Goal: Task Accomplishment & Management: Use online tool/utility

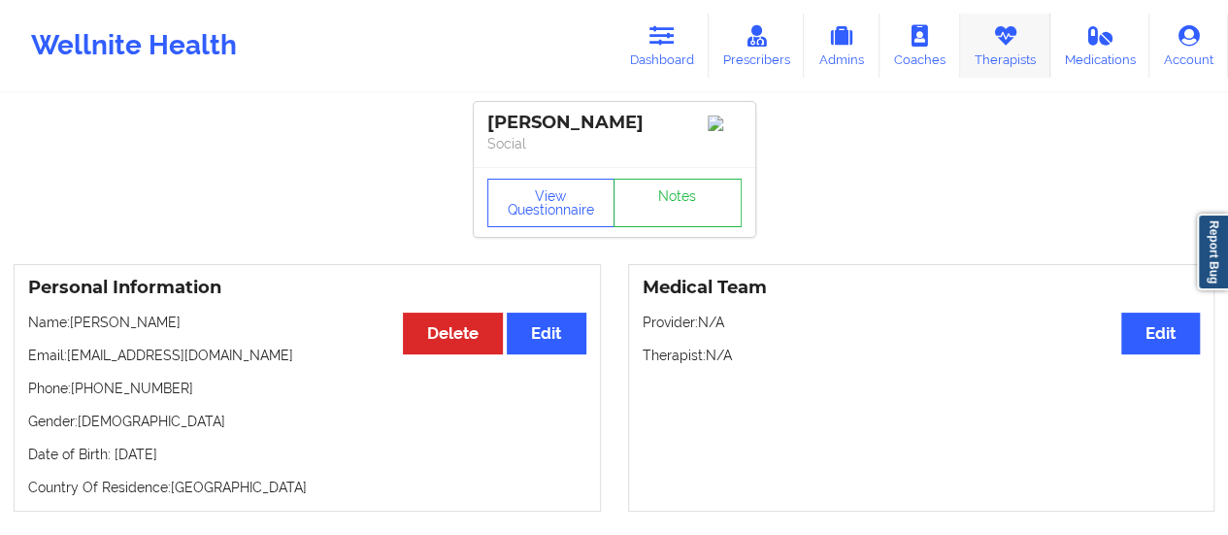
click at [992, 61] on link "Therapists" at bounding box center [1005, 46] width 90 height 64
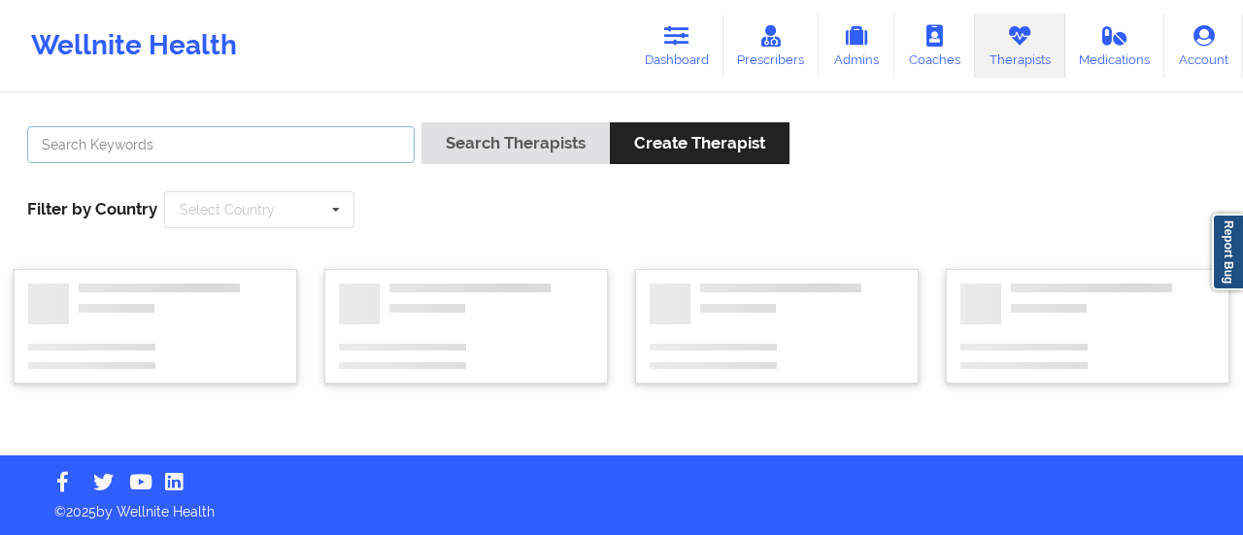
click at [321, 146] on input "text" at bounding box center [220, 144] width 387 height 37
type input "[PERSON_NAME]"
click at [421, 122] on button "Search Therapists" at bounding box center [515, 143] width 188 height 42
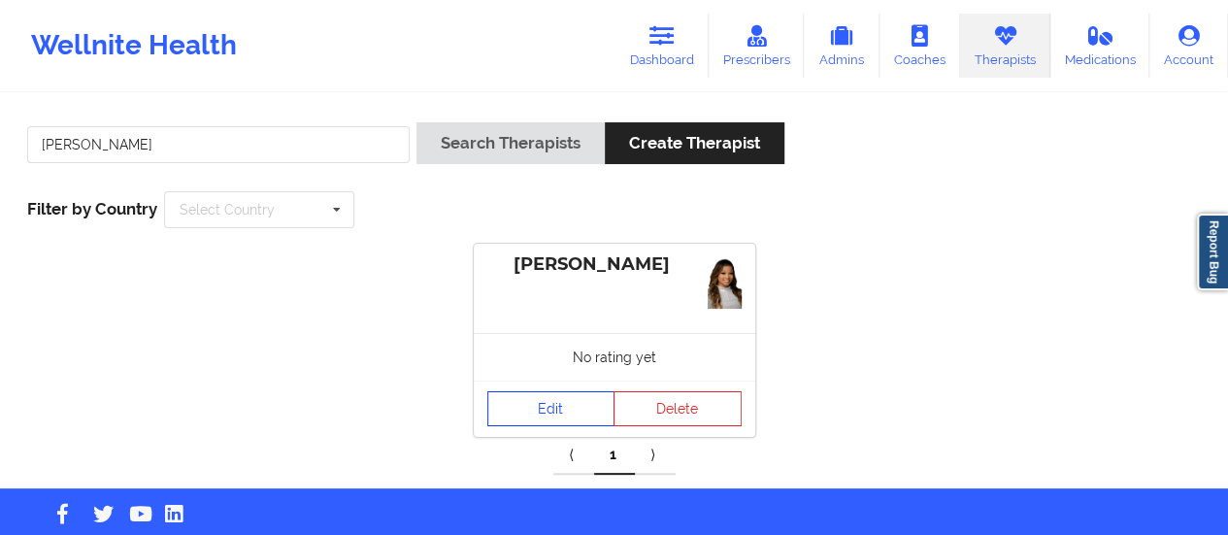
click at [508, 398] on link "Edit" at bounding box center [551, 408] width 128 height 35
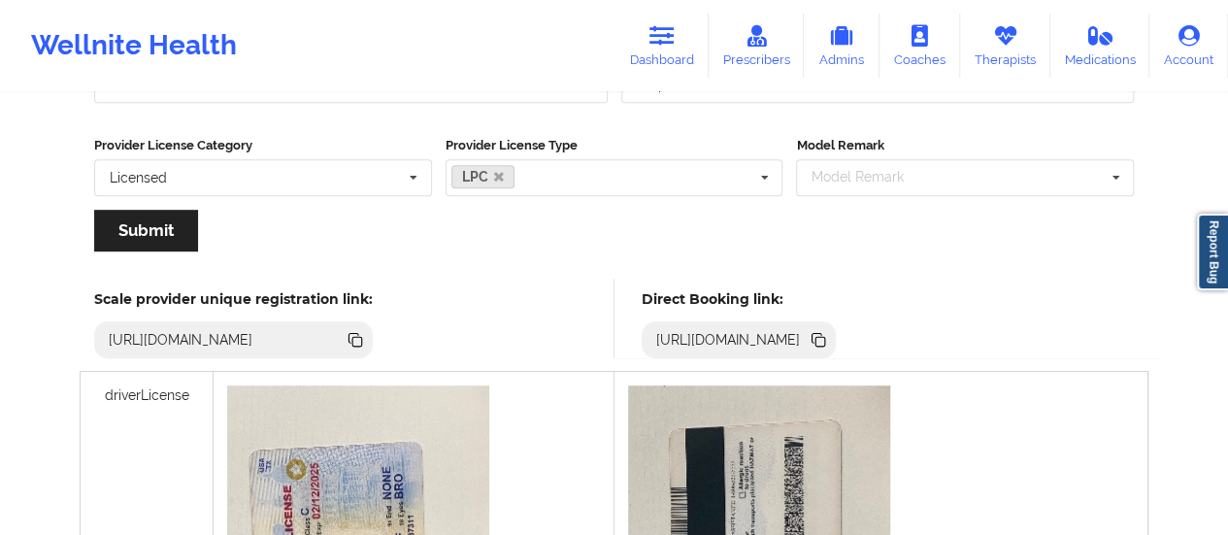
scroll to position [387, 0]
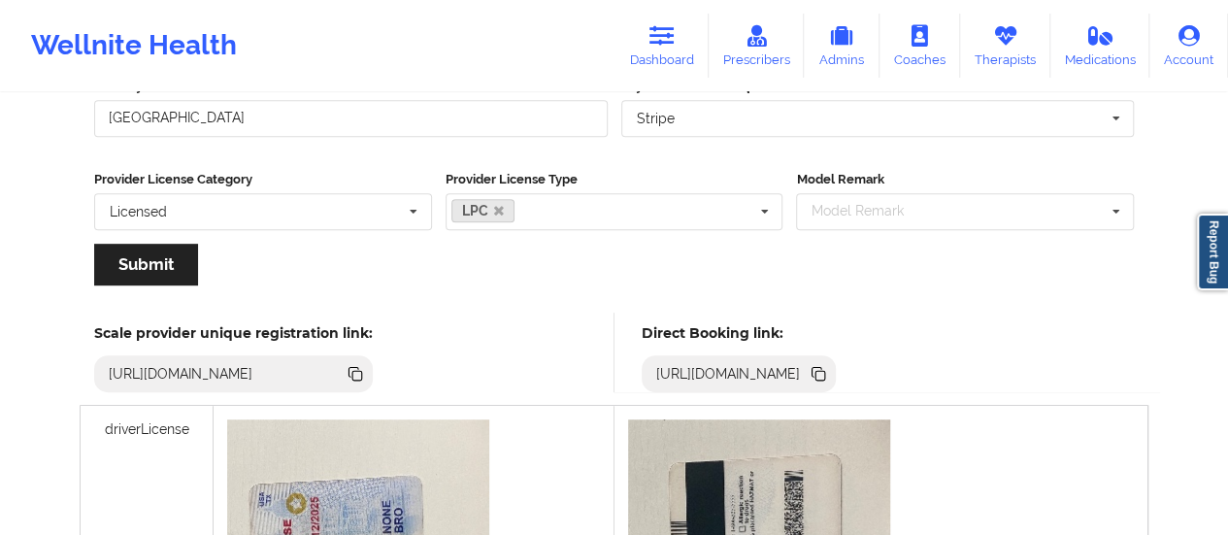
click at [829, 363] on icon at bounding box center [818, 373] width 21 height 21
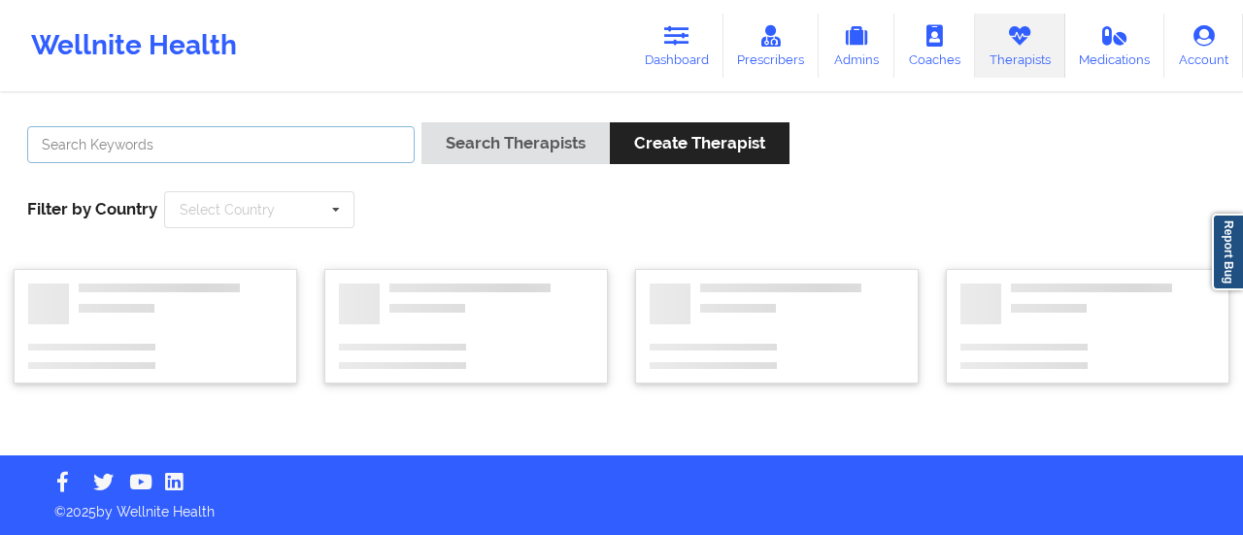
click at [291, 139] on input "text" at bounding box center [220, 144] width 387 height 37
paste input "[PERSON_NAME]"
type input "[PERSON_NAME]"
click at [421, 122] on button "Search Therapists" at bounding box center [515, 143] width 188 height 42
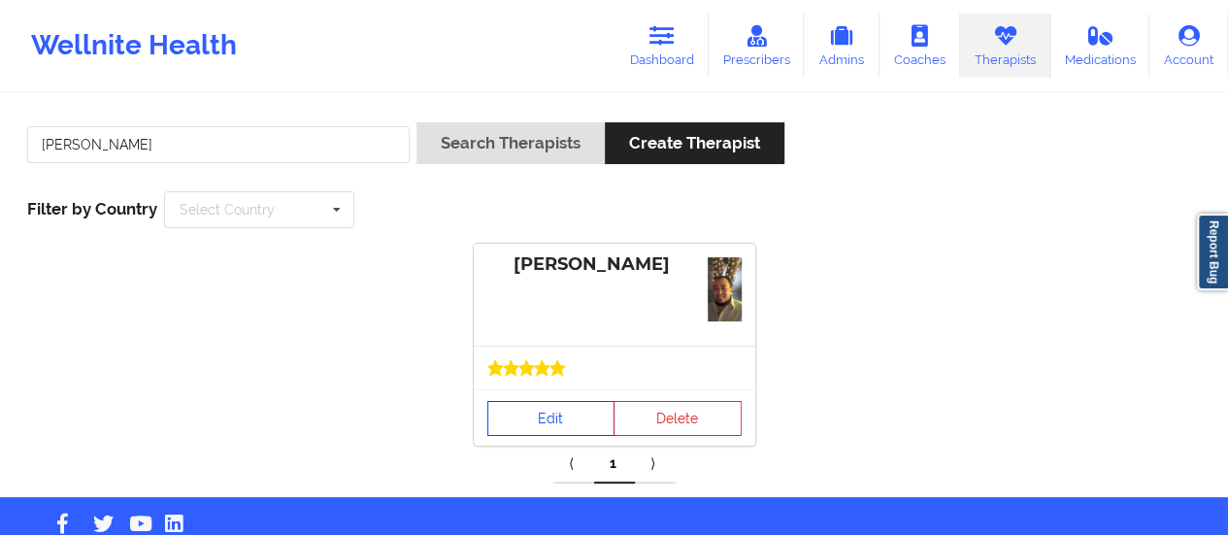
click at [497, 364] on div "[PERSON_NAME] Edit Delete" at bounding box center [615, 345] width 282 height 202
click at [518, 391] on div "Edit Delete" at bounding box center [615, 417] width 282 height 56
click at [520, 402] on link "Edit" at bounding box center [551, 418] width 128 height 35
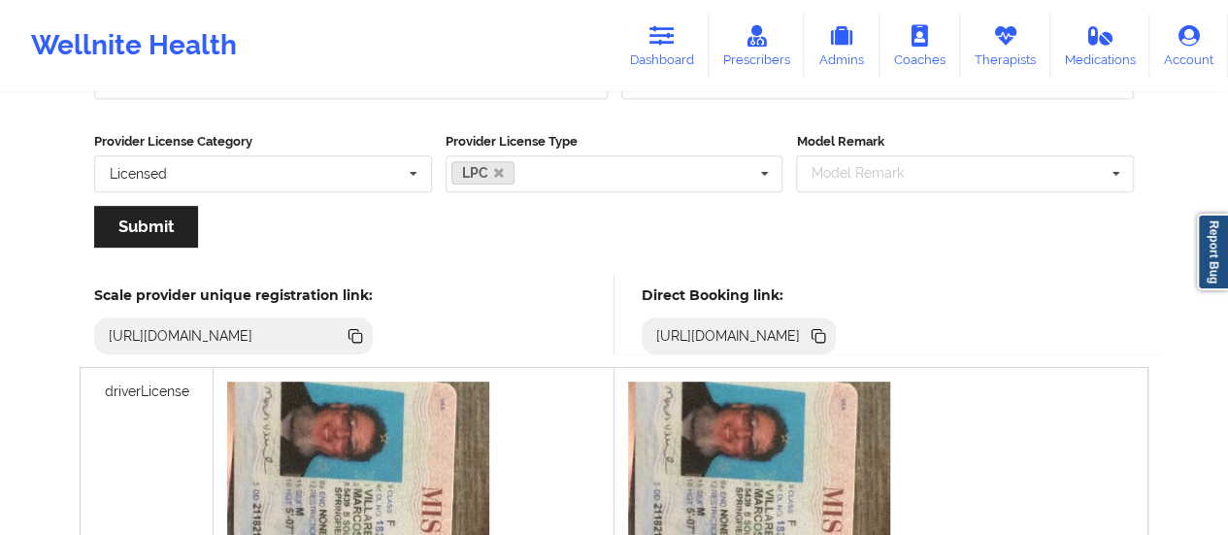
scroll to position [391, 0]
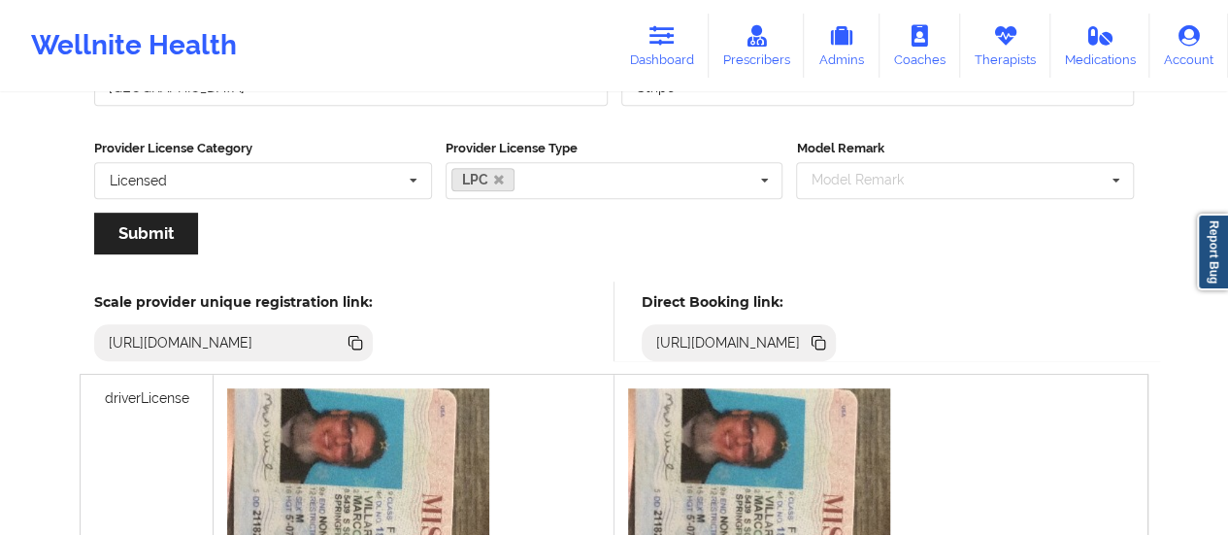
click at [823, 337] on icon at bounding box center [818, 341] width 10 height 10
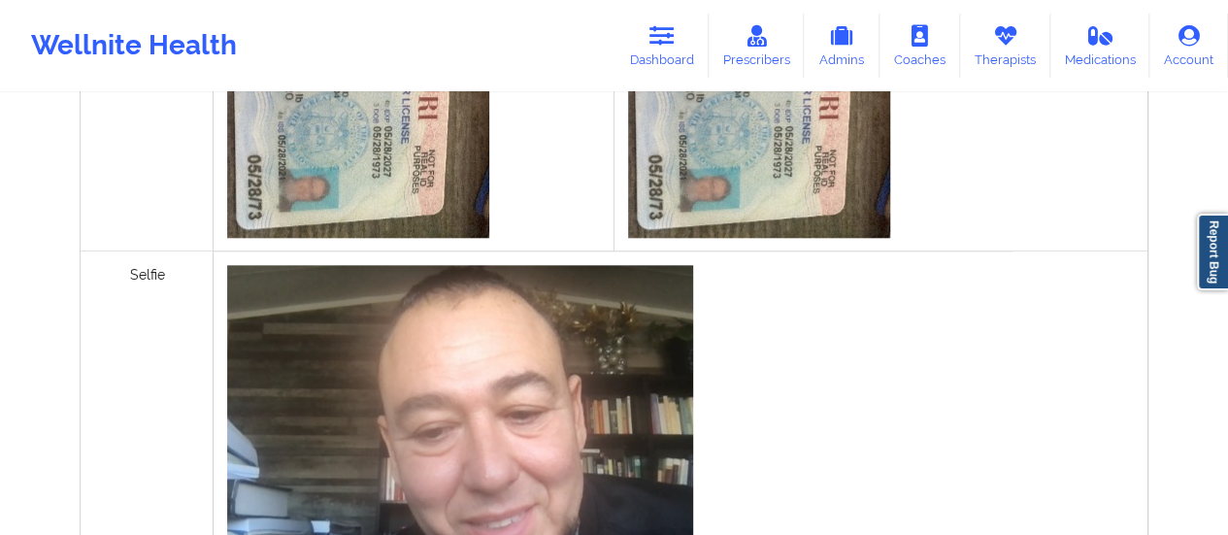
scroll to position [0, 0]
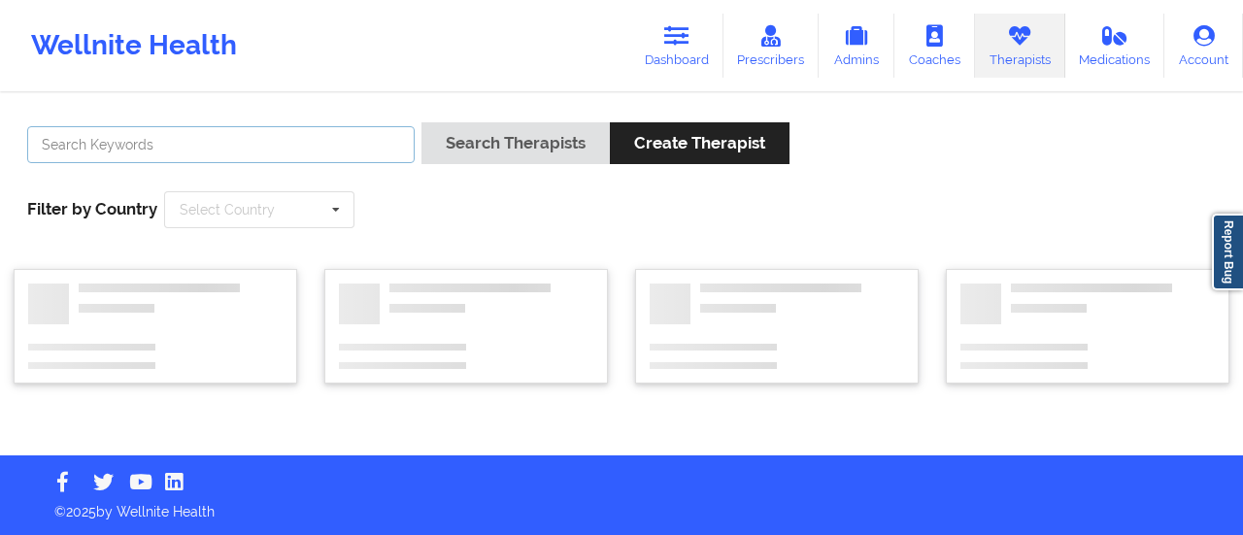
click at [282, 152] on input "text" at bounding box center [220, 144] width 387 height 37
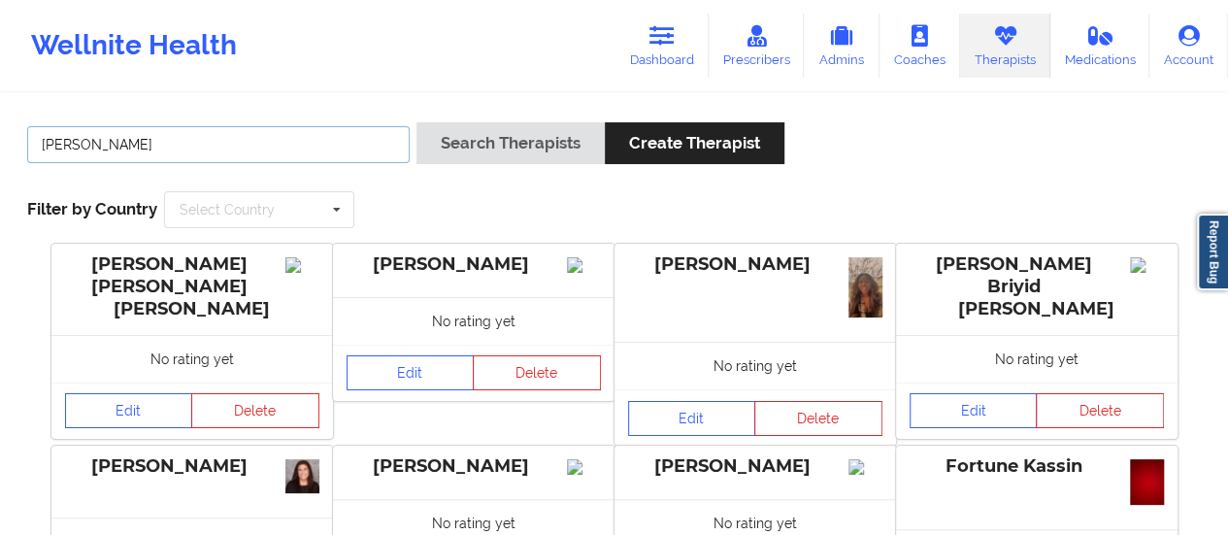
type input "[PERSON_NAME]"
click at [417, 122] on button "Search Therapists" at bounding box center [511, 143] width 188 height 42
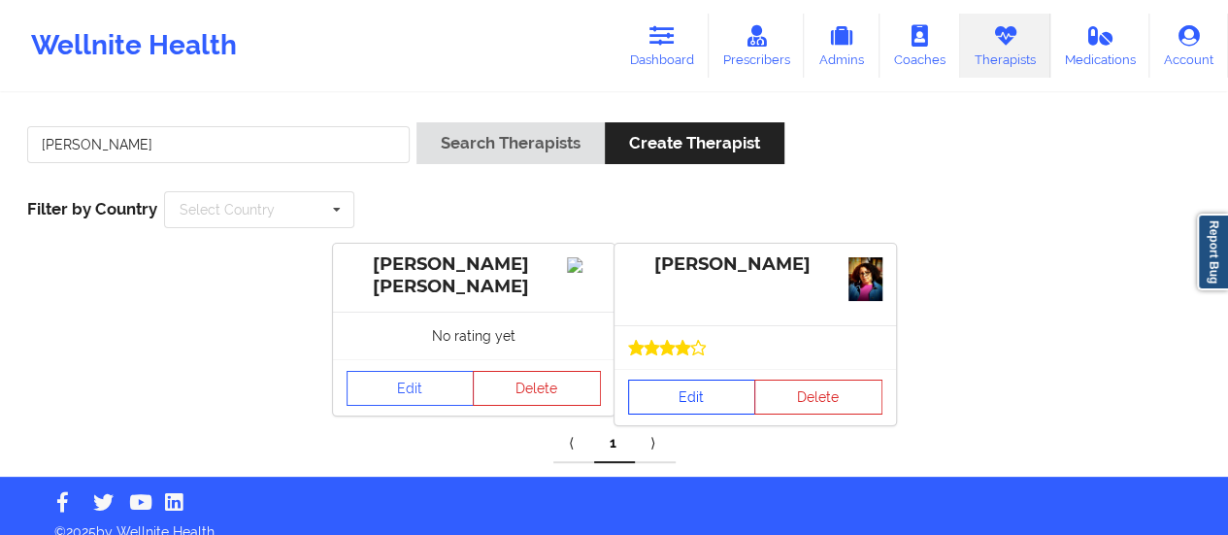
click at [658, 402] on link "Edit" at bounding box center [692, 397] width 128 height 35
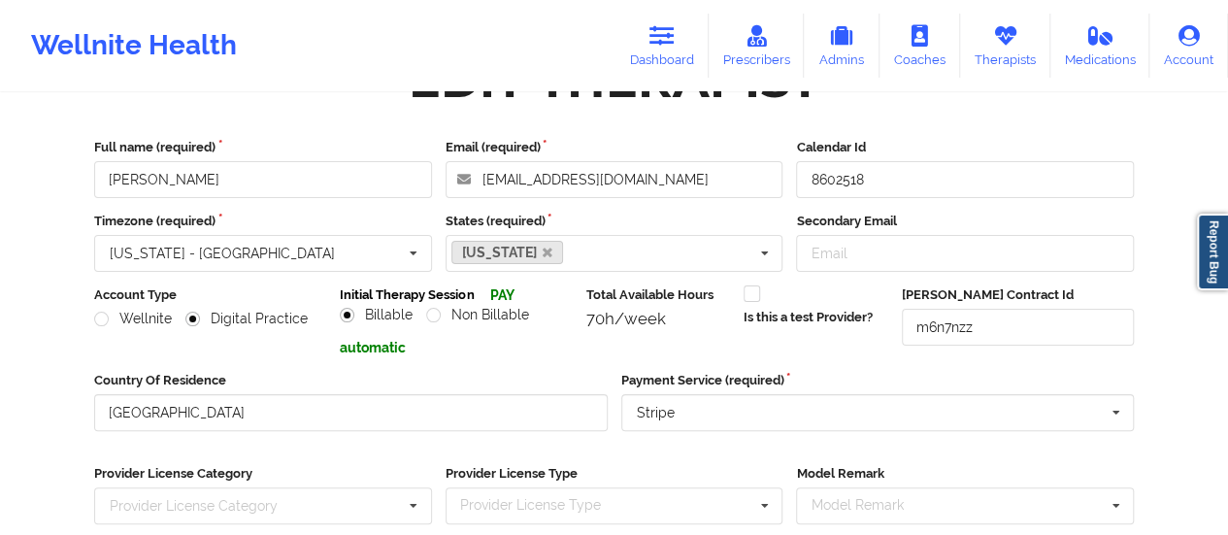
scroll to position [350, 0]
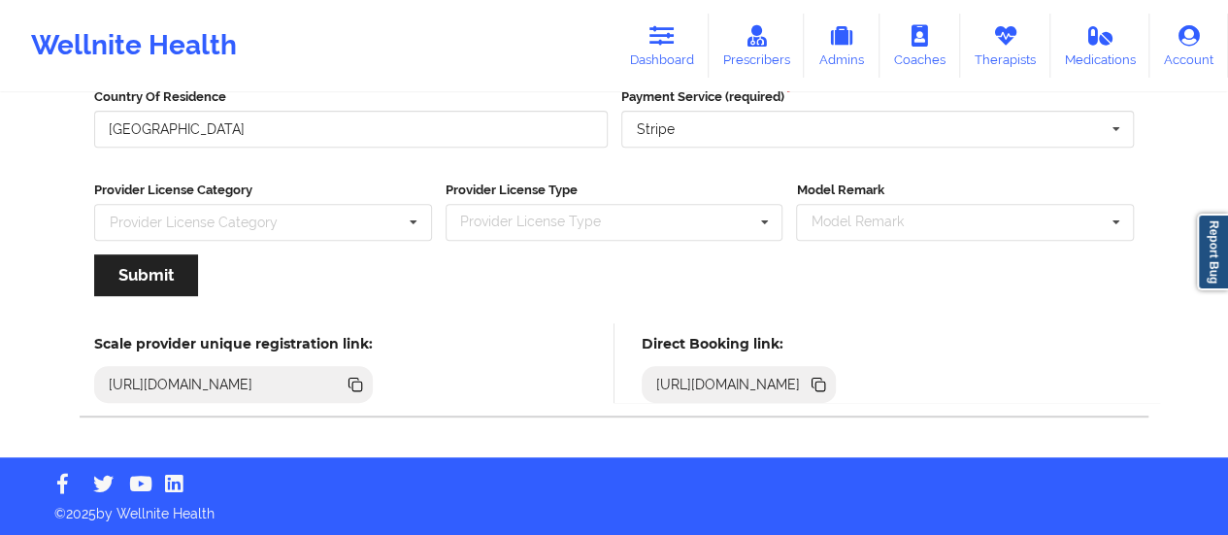
click at [825, 382] on icon at bounding box center [821, 387] width 10 height 10
click at [623, 39] on link "Dashboard" at bounding box center [662, 46] width 93 height 64
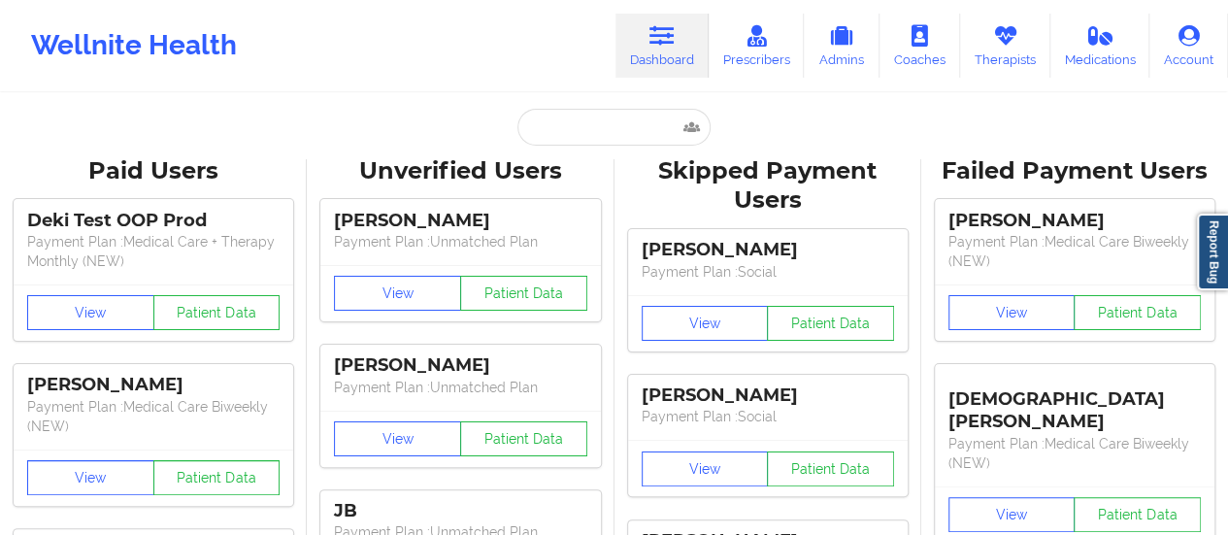
click at [548, 113] on input "text" at bounding box center [614, 127] width 192 height 37
paste input "[EMAIL_ADDRESS][DOMAIN_NAME]"
type input "[EMAIL_ADDRESS][DOMAIN_NAME]"
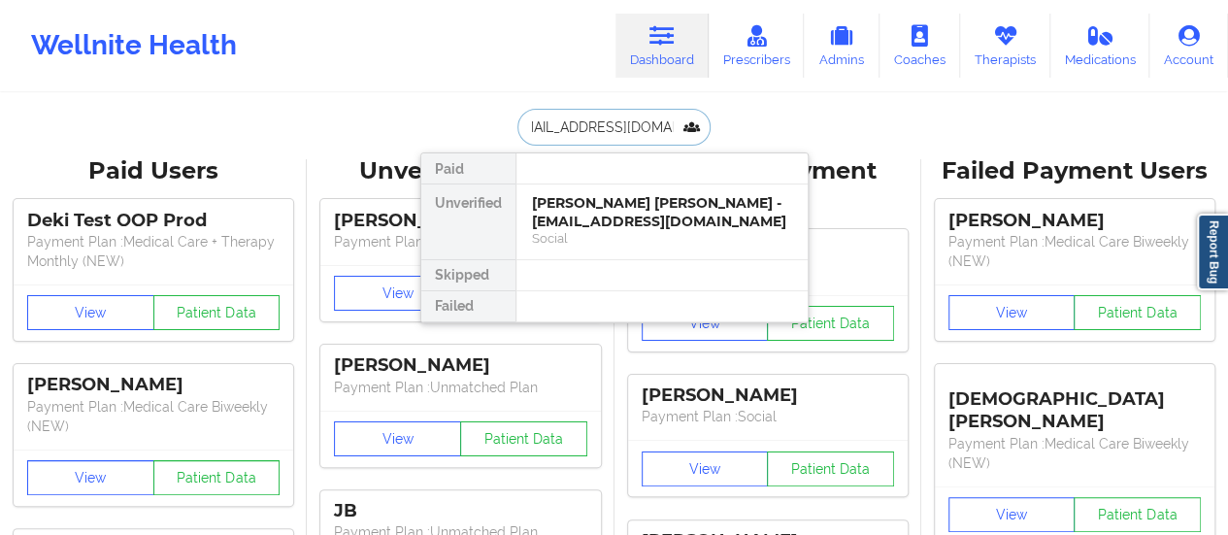
click at [580, 196] on div "[PERSON_NAME] [PERSON_NAME] - [EMAIL_ADDRESS][DOMAIN_NAME]" at bounding box center [662, 212] width 260 height 36
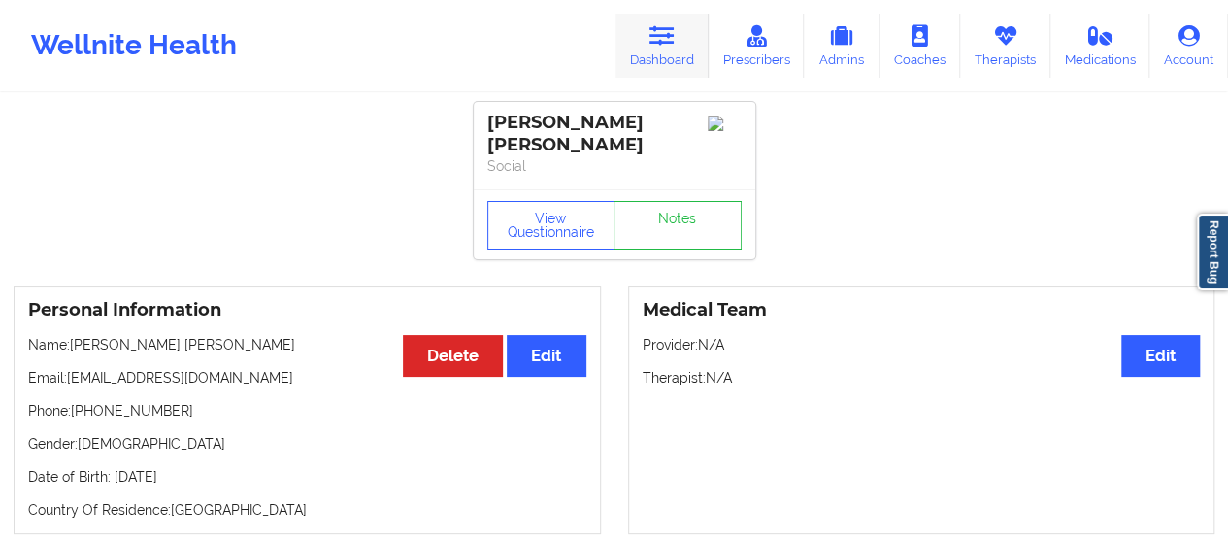
click at [655, 51] on link "Dashboard" at bounding box center [662, 46] width 93 height 64
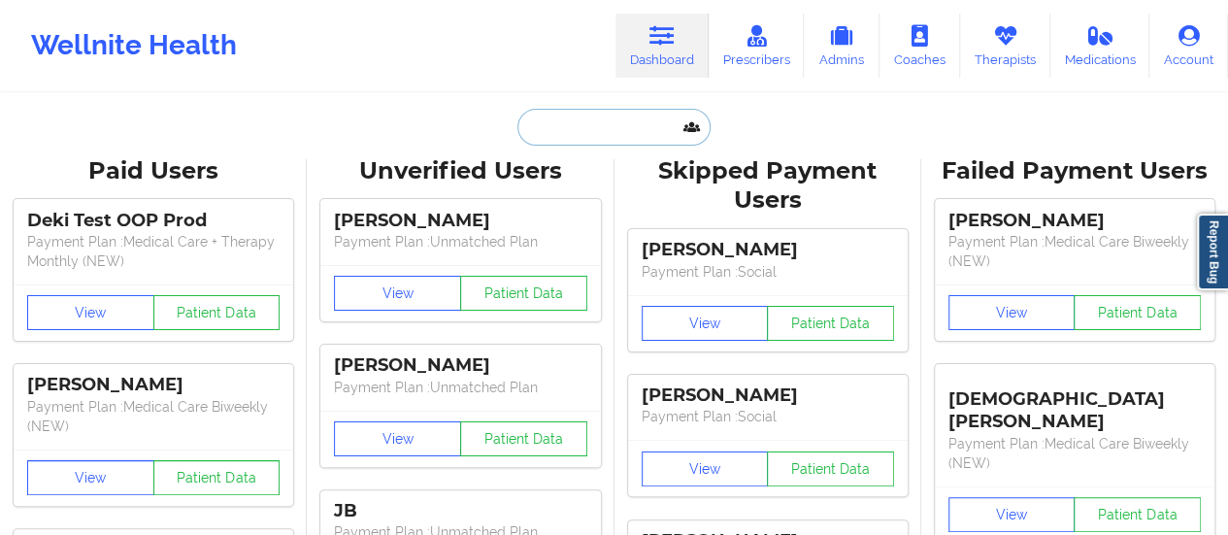
click at [597, 130] on input "text" at bounding box center [614, 127] width 192 height 37
paste input "[EMAIL_ADDRESS][DOMAIN_NAME]"
type input "[EMAIL_ADDRESS][DOMAIN_NAME]"
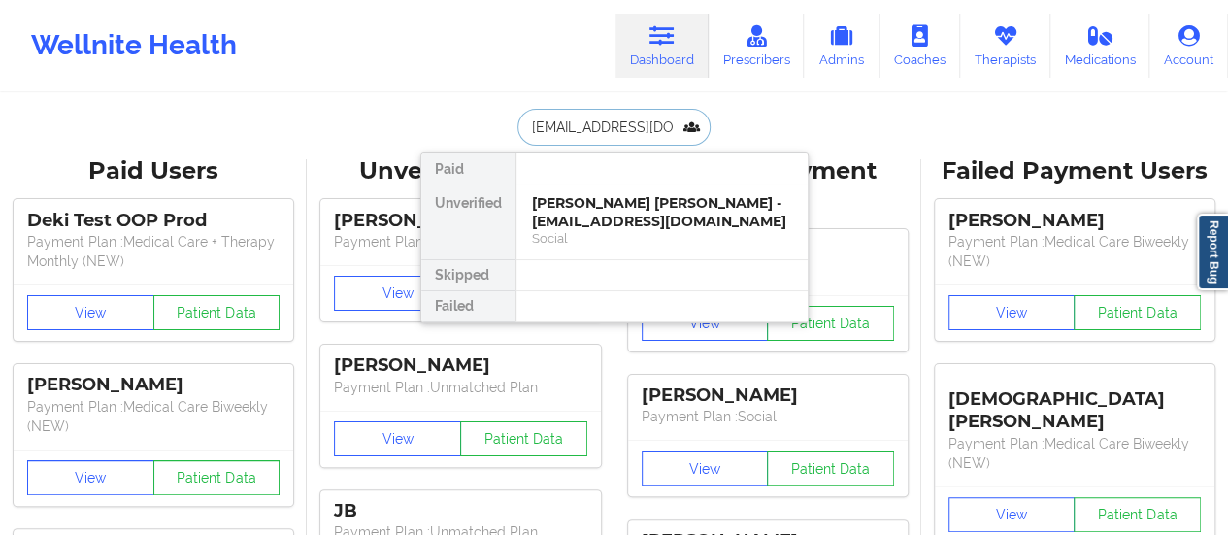
scroll to position [0, 8]
click at [655, 203] on div "[PERSON_NAME] - [EMAIL_ADDRESS][DOMAIN_NAME]" at bounding box center [662, 212] width 260 height 36
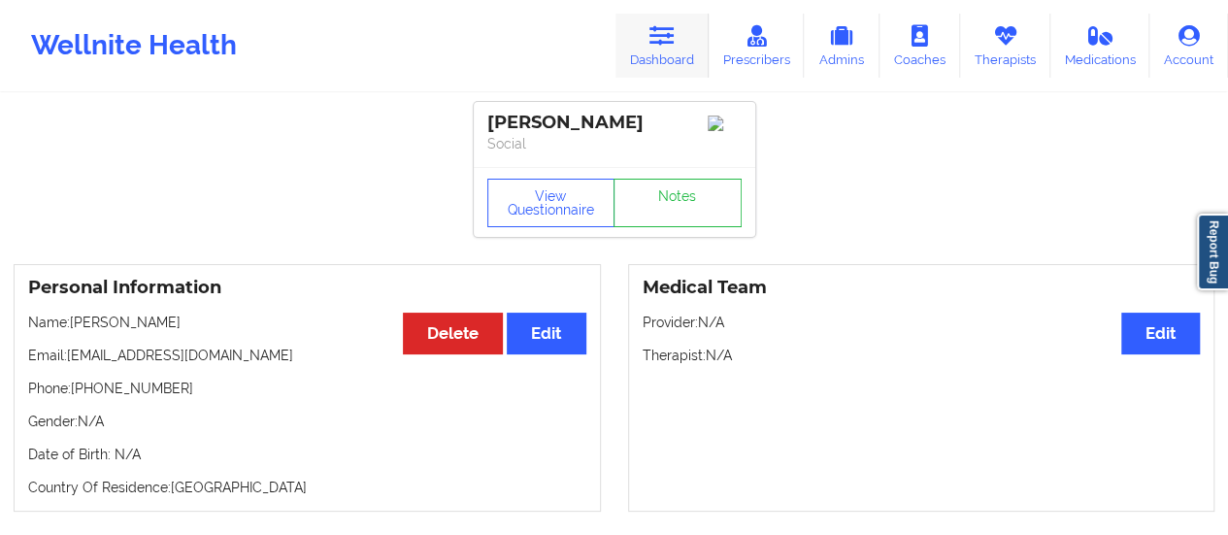
click at [637, 18] on link "Dashboard" at bounding box center [662, 46] width 93 height 64
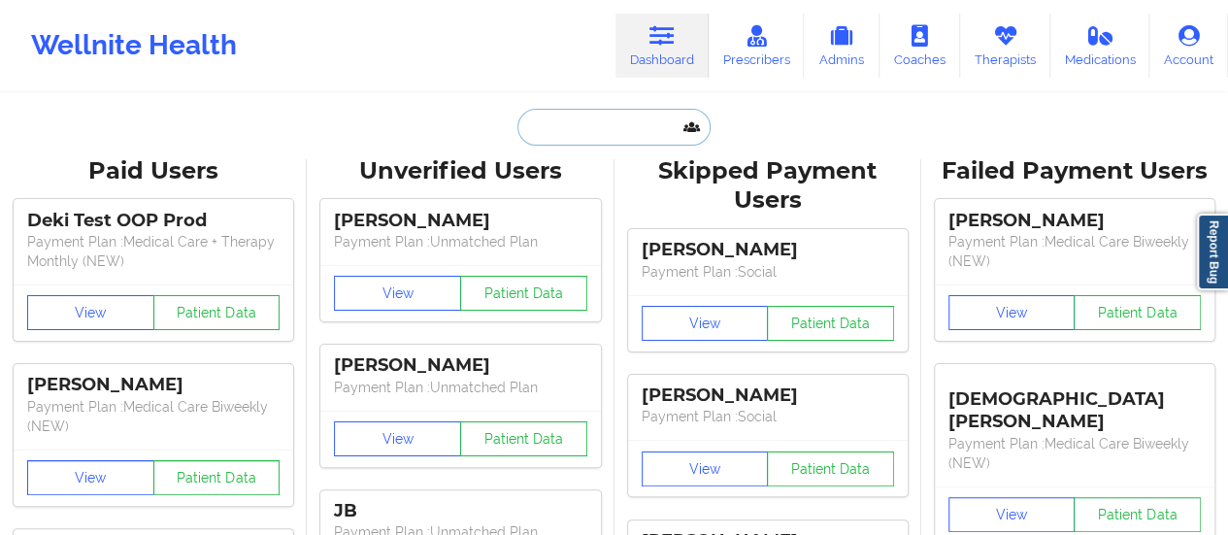
click at [590, 131] on input "text" at bounding box center [614, 127] width 192 height 37
paste input "[EMAIL_ADDRESS][DOMAIN_NAME]"
type input "[EMAIL_ADDRESS][DOMAIN_NAME]"
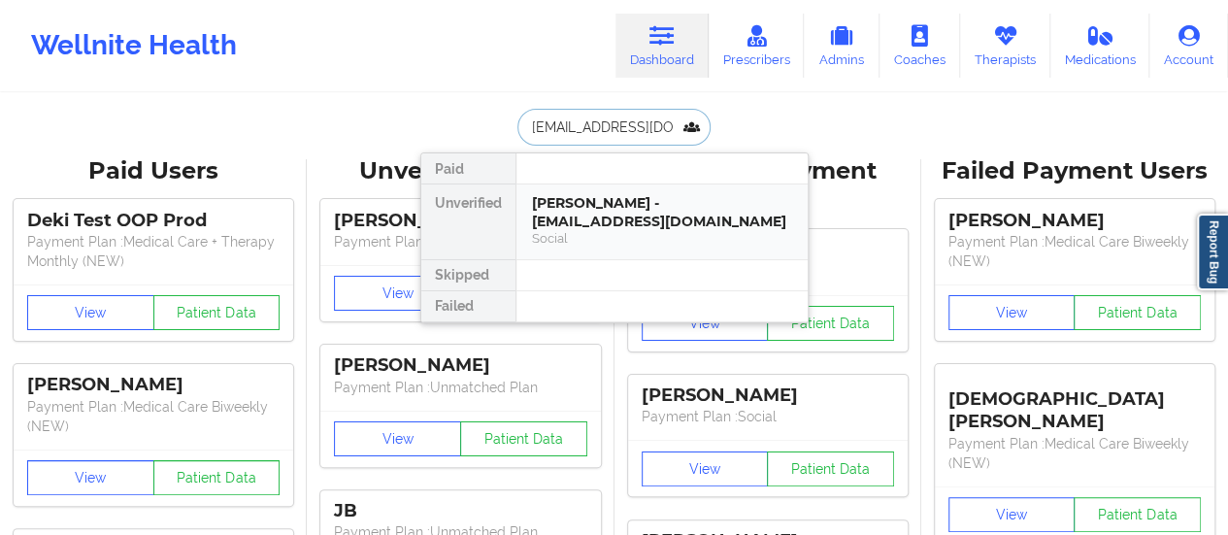
click at [584, 194] on div "[PERSON_NAME] - [EMAIL_ADDRESS][DOMAIN_NAME]" at bounding box center [662, 212] width 260 height 36
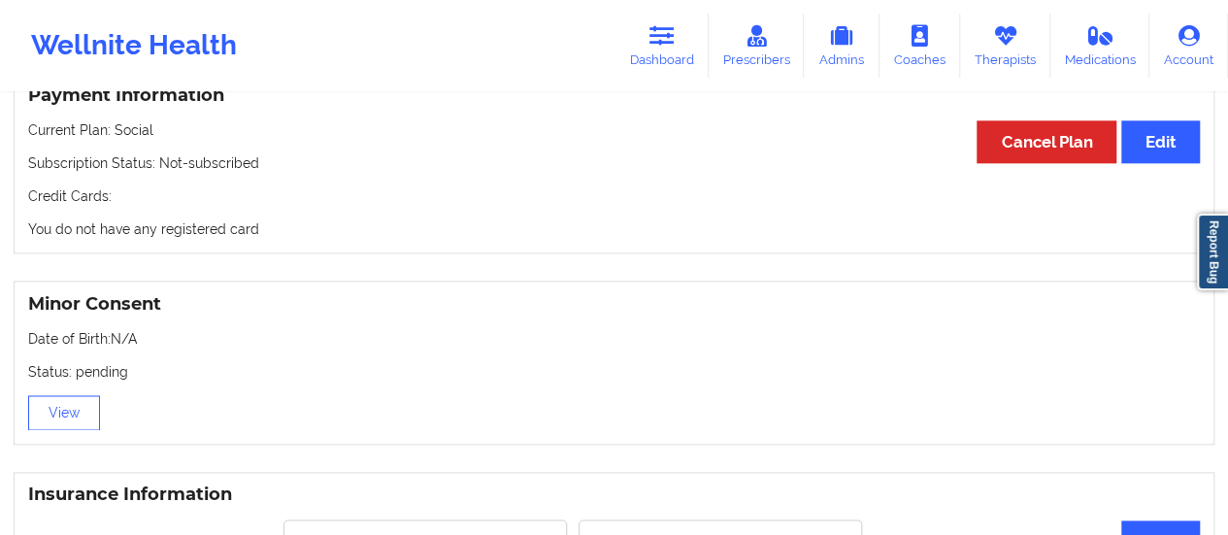
scroll to position [1057, 0]
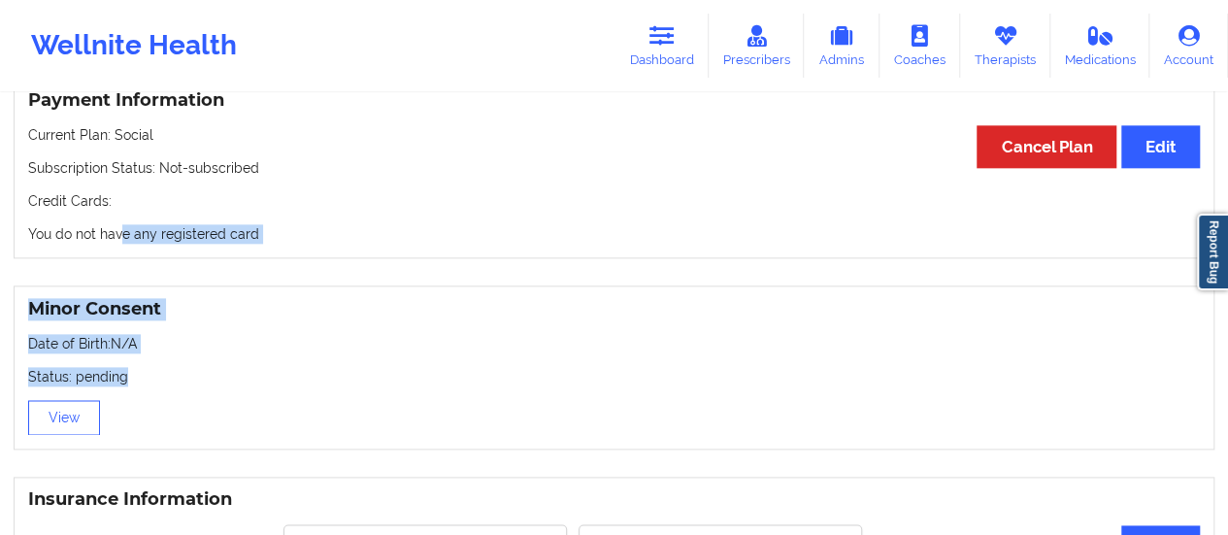
drag, startPoint x: 146, startPoint y: 387, endPoint x: 121, endPoint y: 221, distance: 167.8
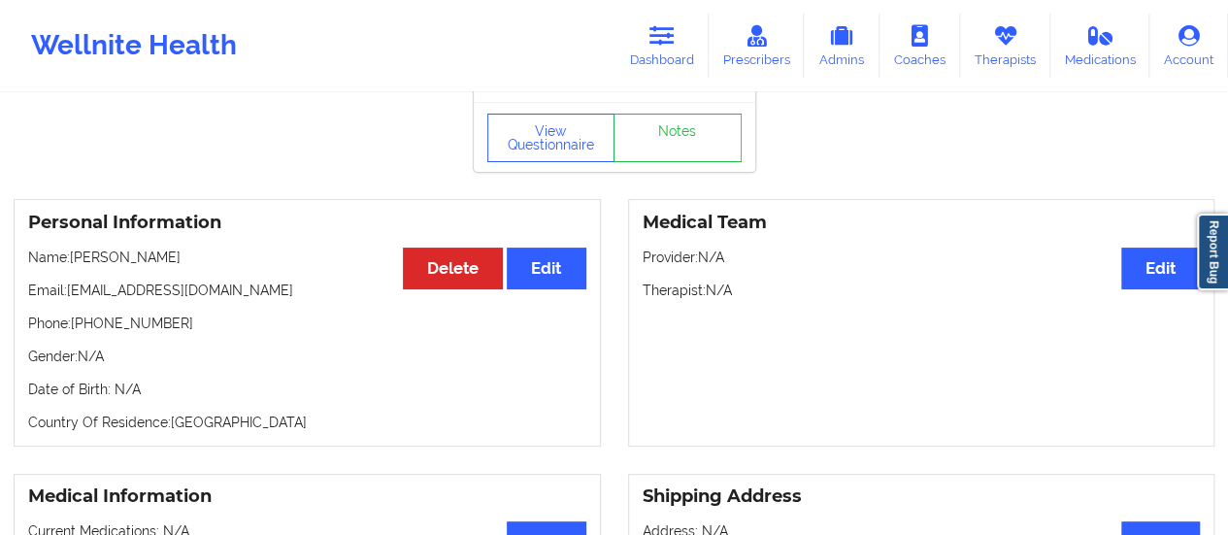
scroll to position [0, 0]
